Goal: Go to known website: Go to known website

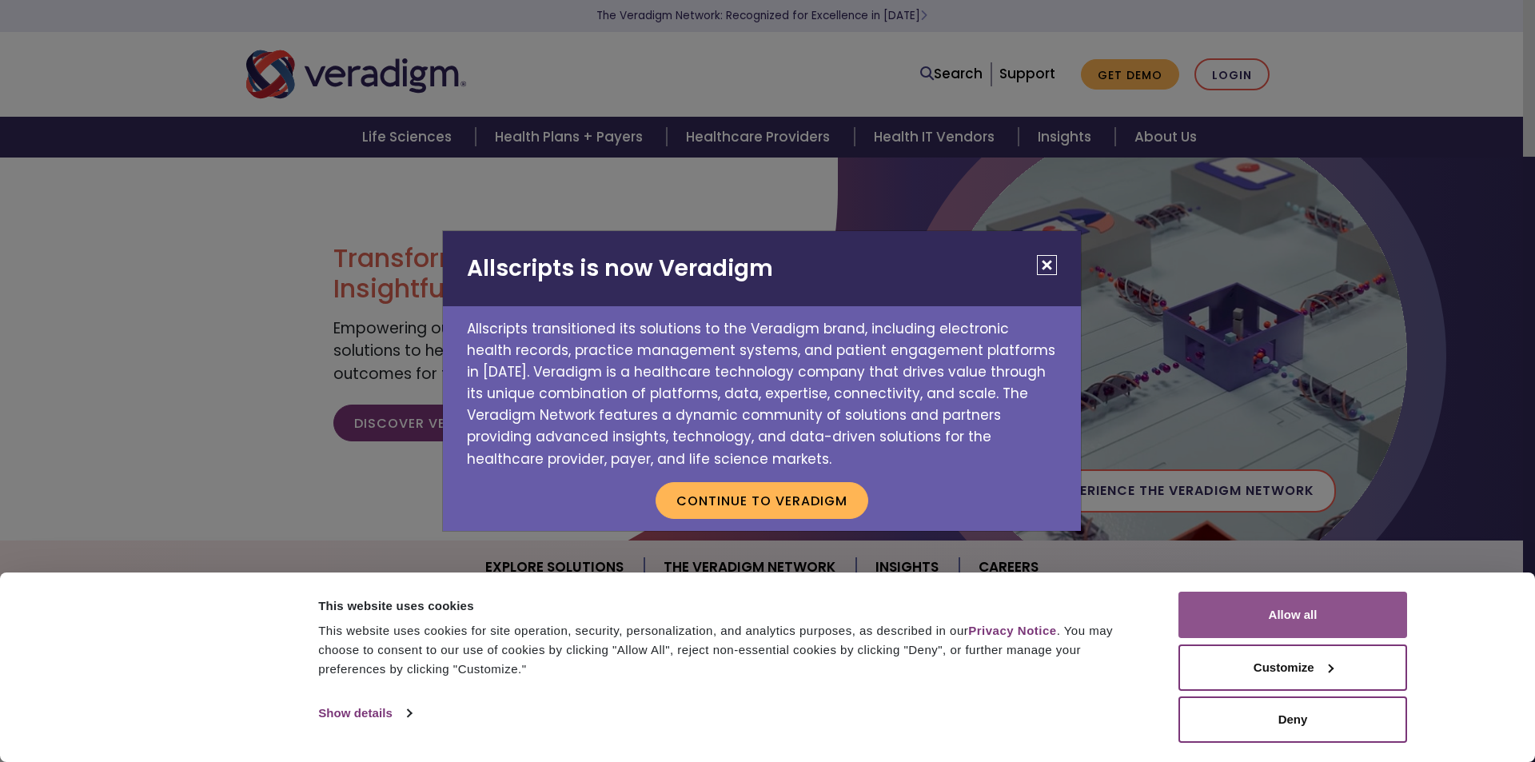
click at [1268, 614] on button "Allow all" at bounding box center [1293, 615] width 229 height 46
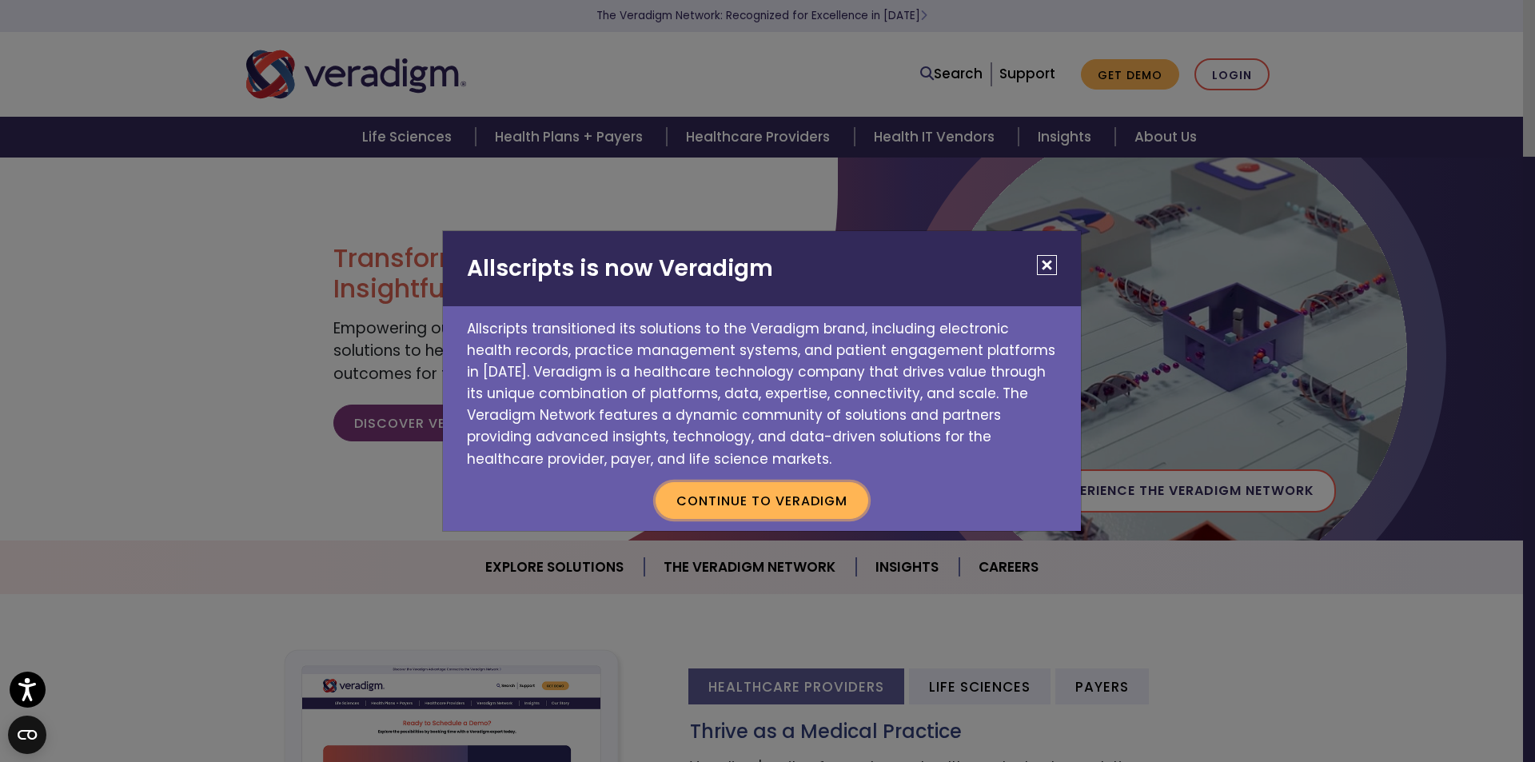
click at [745, 506] on button "Continue to Veradigm" at bounding box center [762, 500] width 213 height 37
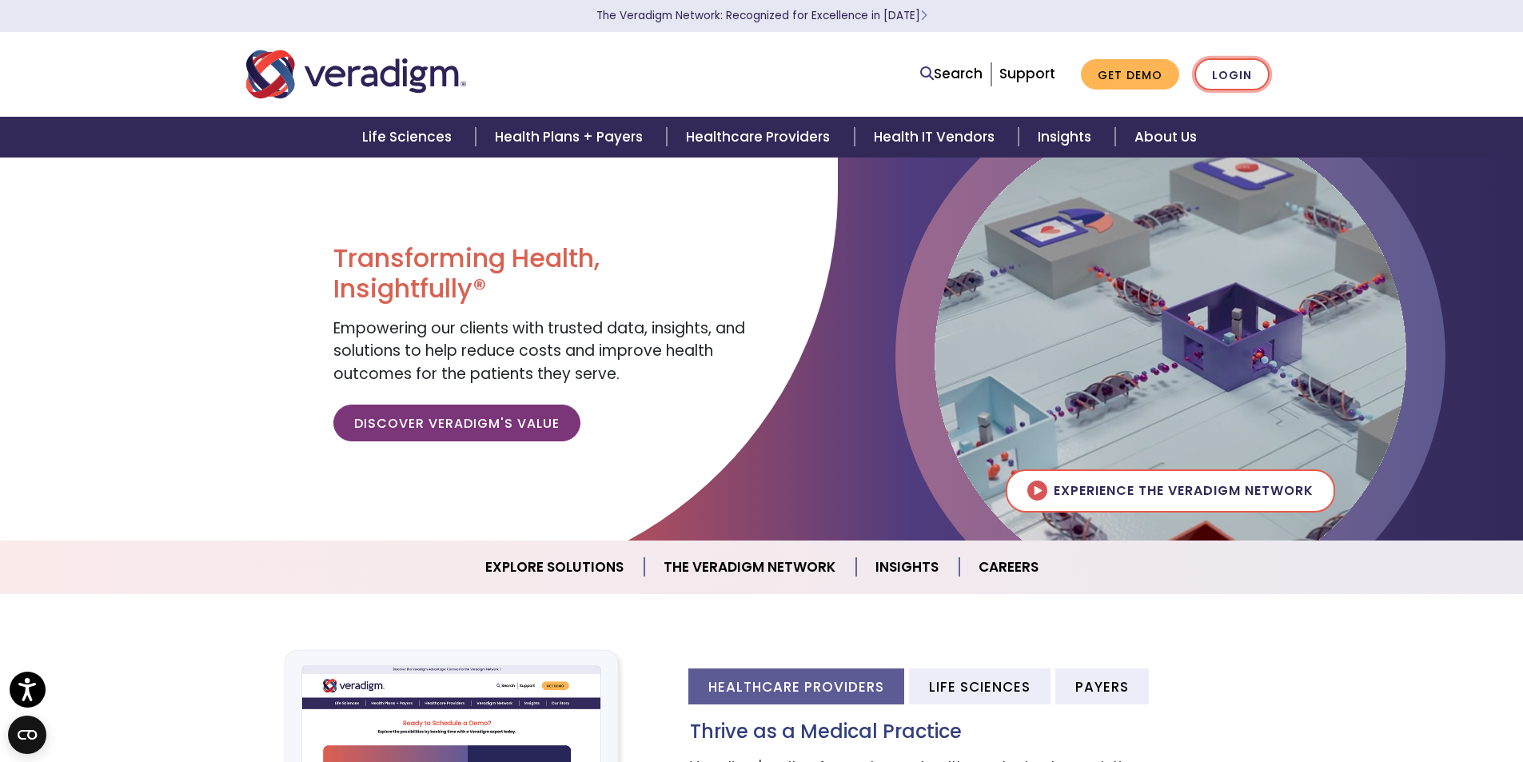
click at [1224, 68] on link "Login" at bounding box center [1232, 74] width 75 height 33
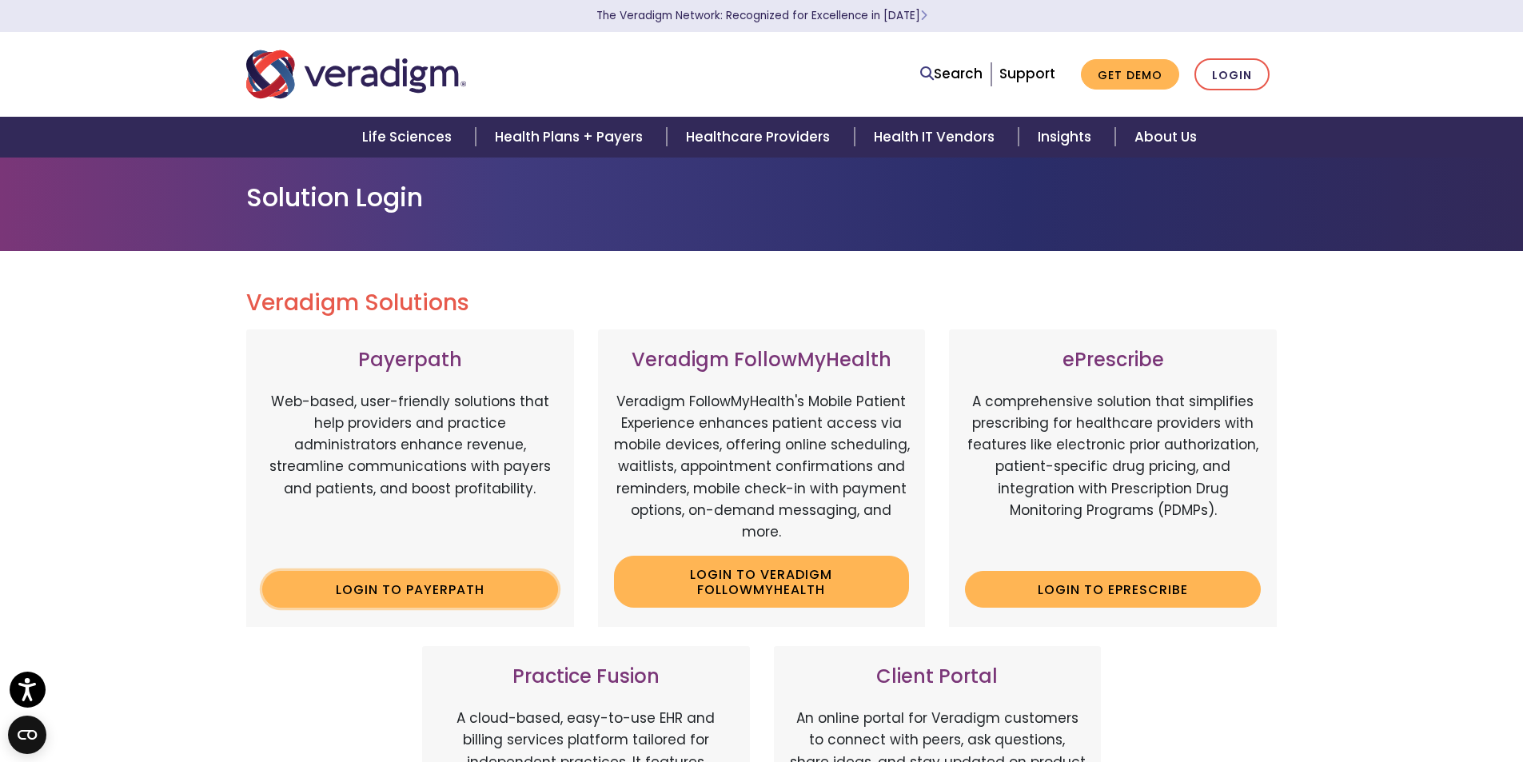
click at [353, 596] on link "Login to Payerpath" at bounding box center [410, 589] width 296 height 37
